Goal: Ask a question

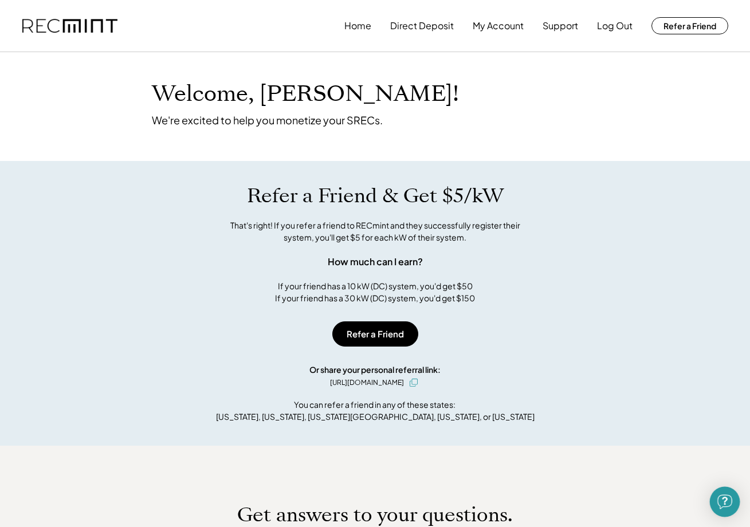
click at [712, 503] on div "Open Intercom Messenger" at bounding box center [725, 502] width 30 height 30
click at [731, 496] on div "Open Intercom Messenger" at bounding box center [723, 500] width 38 height 38
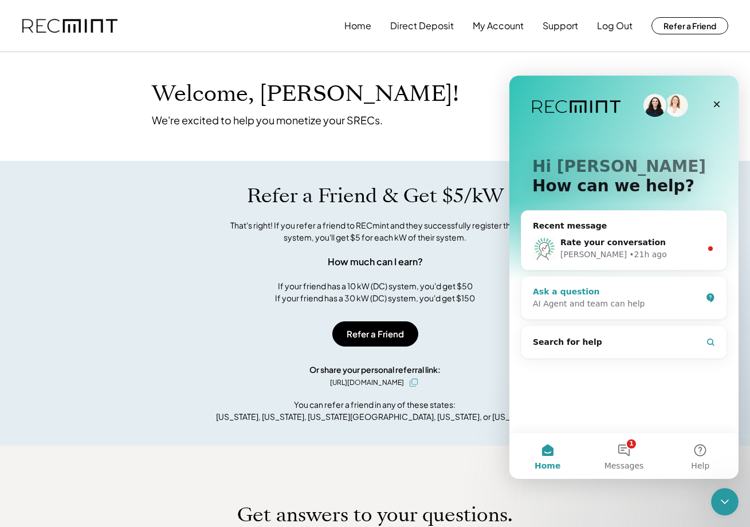
click at [607, 296] on div "Ask a question" at bounding box center [617, 292] width 169 height 12
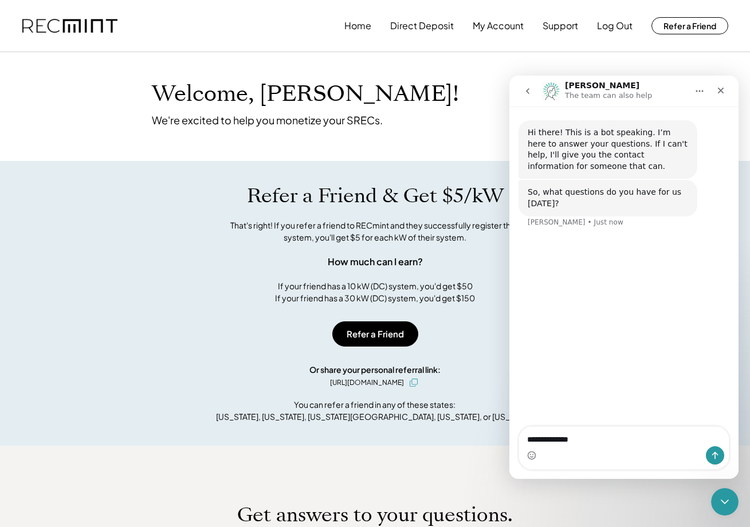
type textarea "**********"
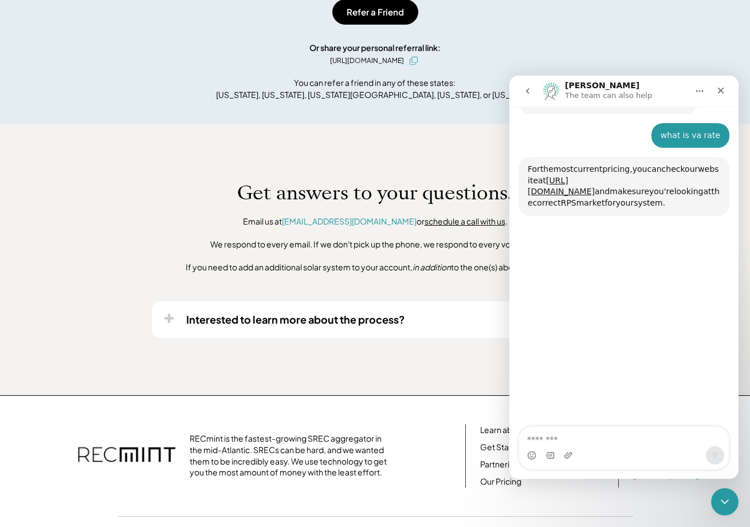
scroll to position [120, 0]
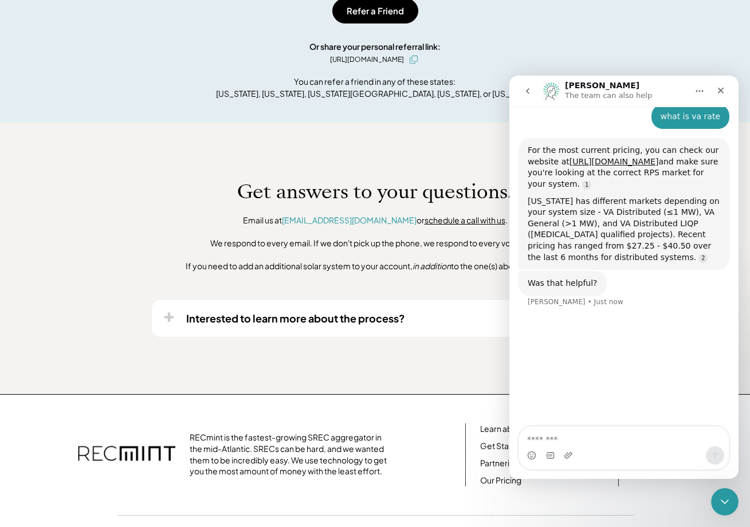
click at [673, 227] on div "[US_STATE] has different markets depending on your system size - VA Distributed…" at bounding box center [624, 230] width 193 height 68
click at [665, 299] on div "Was that helpful? [PERSON_NAME] • Just now" at bounding box center [624, 308] width 211 height 50
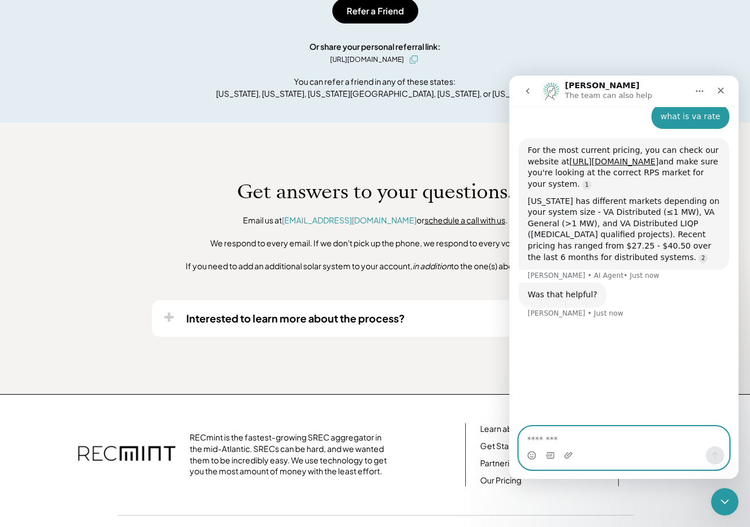
click at [633, 444] on textarea "Message…" at bounding box center [624, 436] width 210 height 19
type textarea "***"
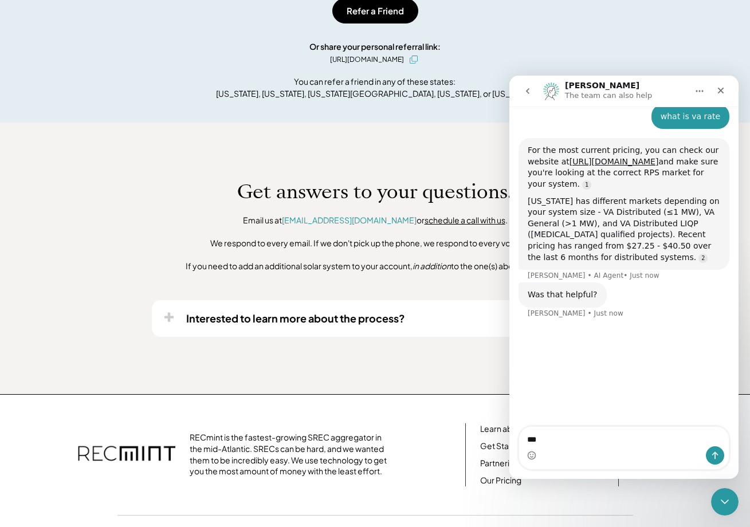
click at [703, 247] on div "[US_STATE] has different markets depending on your system size - VA Distributed…" at bounding box center [624, 230] width 193 height 68
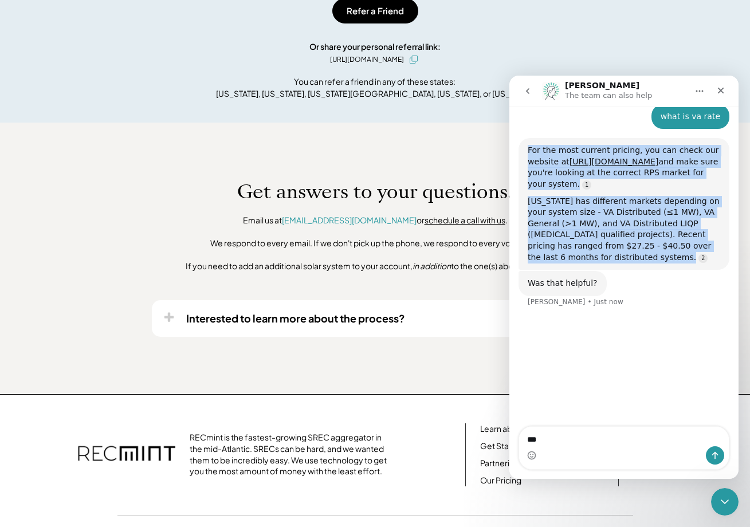
drag, startPoint x: 525, startPoint y: 151, endPoint x: 673, endPoint y: 248, distance: 177.1
click at [673, 248] on div "For the most current pricing, you can check our website at [URL][DOMAIN_NAME] a…" at bounding box center [624, 204] width 211 height 132
click at [673, 248] on div "[US_STATE] has different markets depending on your system size - VA Distributed…" at bounding box center [624, 230] width 193 height 68
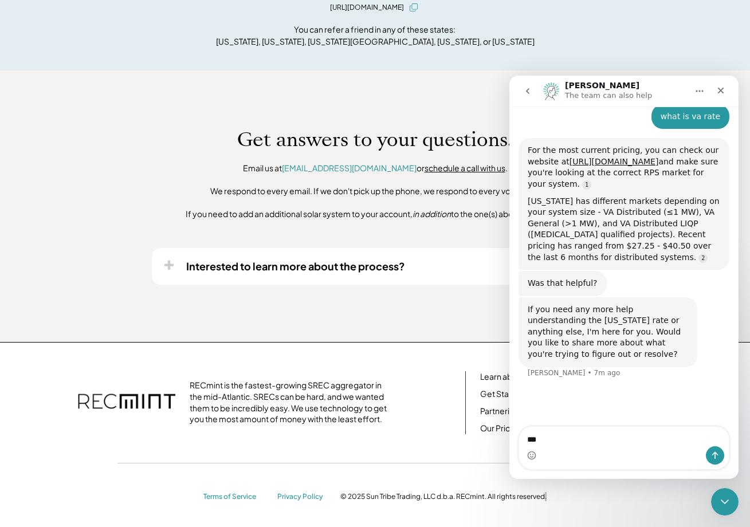
scroll to position [0, 0]
